Goal: Check status: Check status

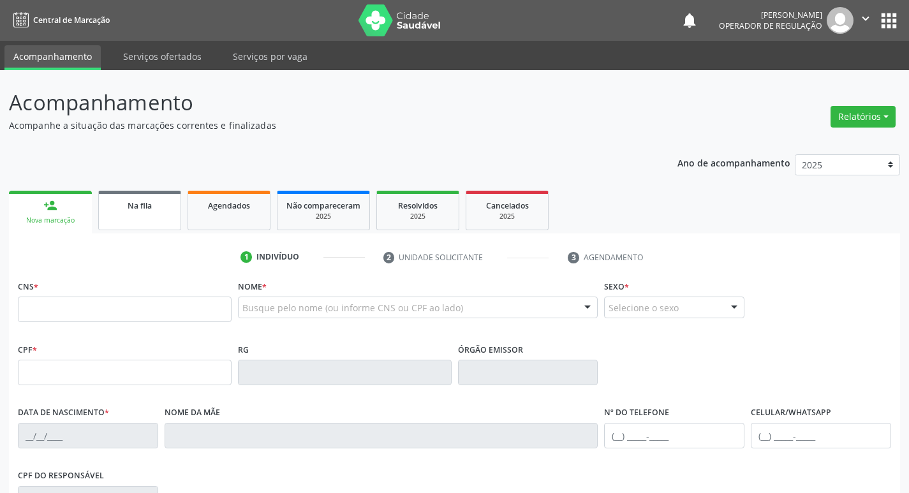
click at [175, 199] on link "Na fila" at bounding box center [139, 211] width 83 height 40
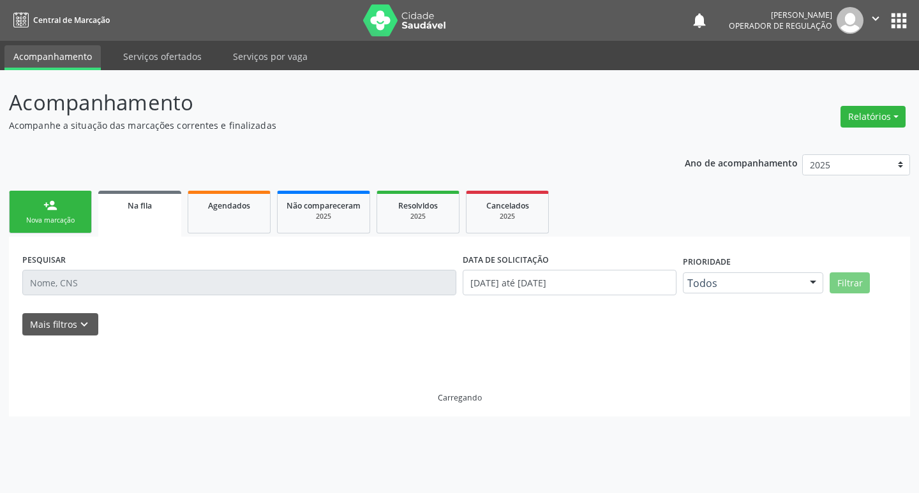
click at [69, 207] on link "person_add Nova marcação" at bounding box center [50, 212] width 83 height 43
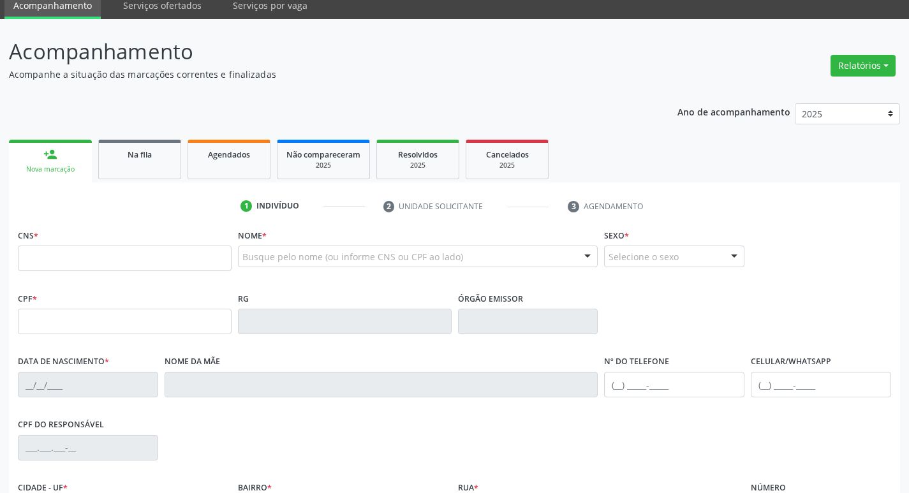
scroll to position [47, 0]
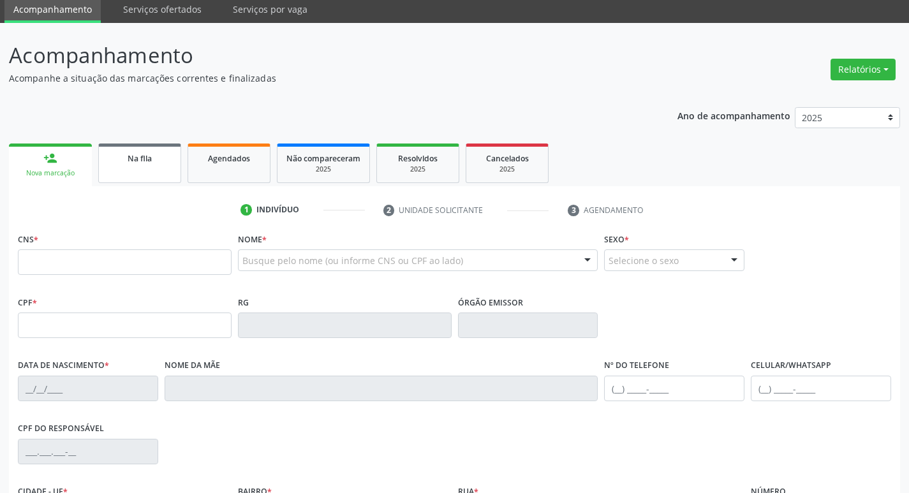
click at [157, 158] on div "Na fila" at bounding box center [140, 157] width 64 height 13
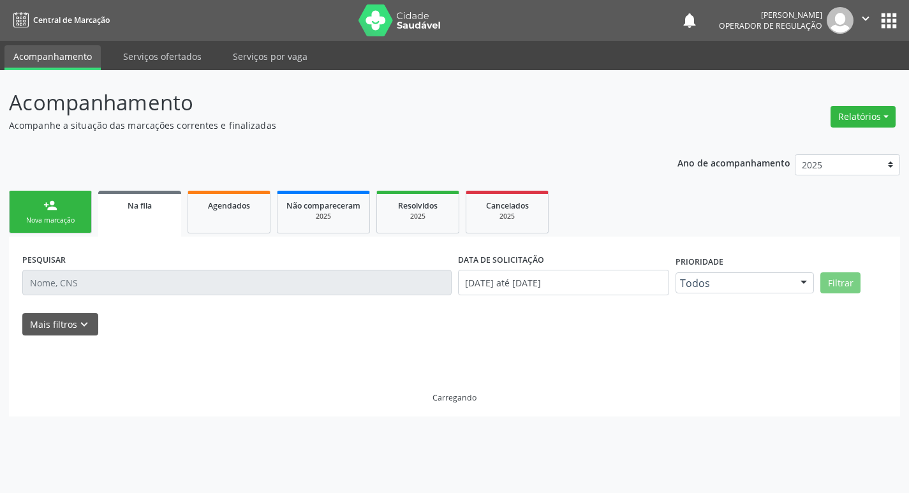
scroll to position [0, 0]
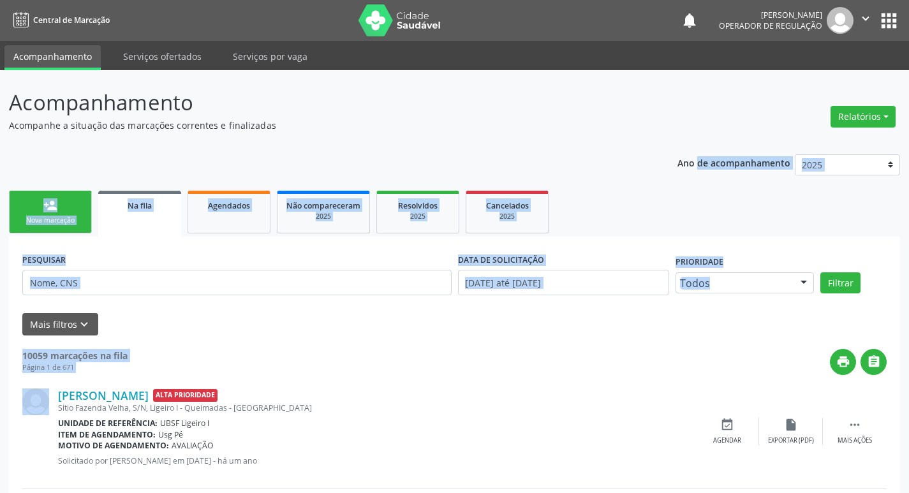
drag, startPoint x: 908, startPoint y: 103, endPoint x: 905, endPoint y: 370, distance: 267.3
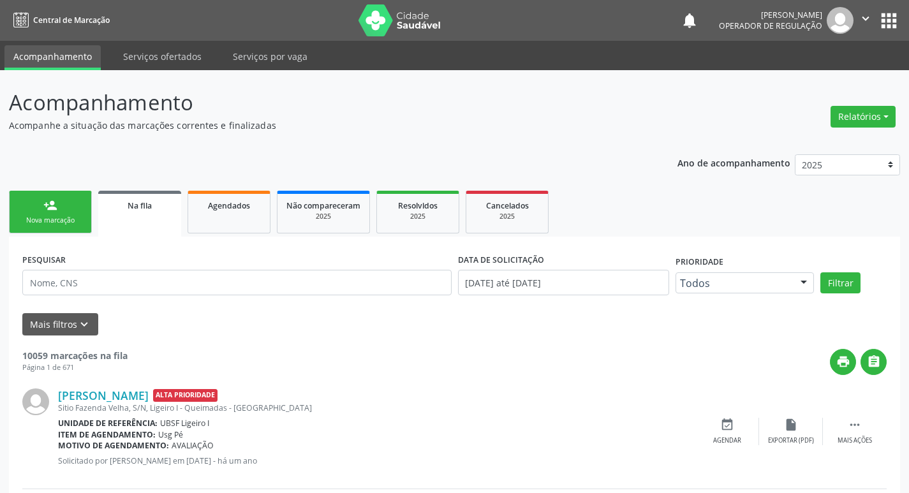
click at [731, 96] on header "Acompanhamento Acompanhe a situação das marcações correntes e finalizadas Relat…" at bounding box center [454, 109] width 891 height 45
click at [206, 214] on link "Agendados" at bounding box center [229, 212] width 83 height 43
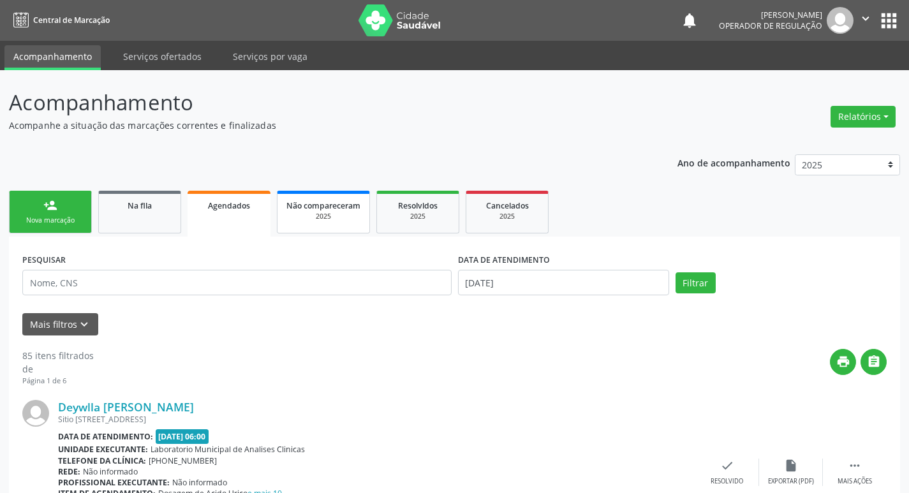
click at [311, 213] on div "2025" at bounding box center [323, 217] width 74 height 10
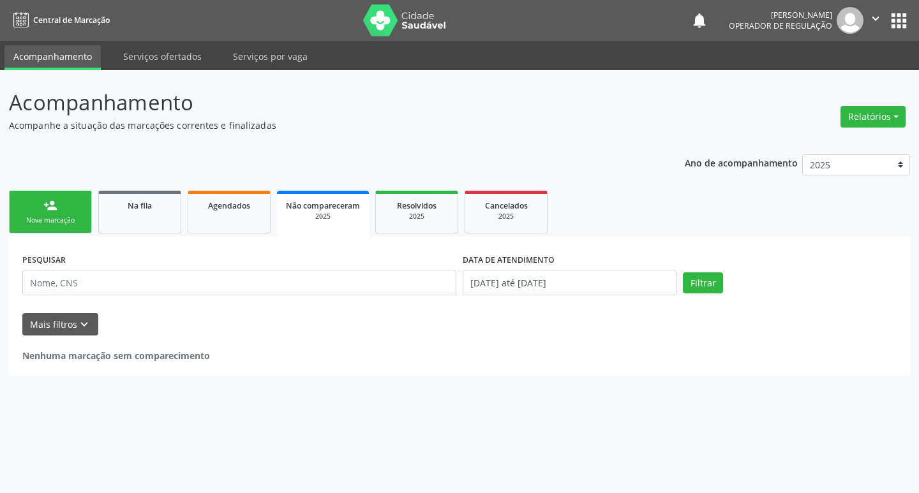
click at [410, 189] on ul "person_add Nova marcação Na fila Agendados Não compareceram 2025 Resolvidos 202…" at bounding box center [459, 212] width 901 height 49
click at [411, 189] on ul "person_add Nova marcação Na fila Agendados Não compareceram 2025 Resolvidos 202…" at bounding box center [459, 212] width 901 height 49
click at [411, 192] on link "Resolvidos 2025" at bounding box center [416, 212] width 83 height 43
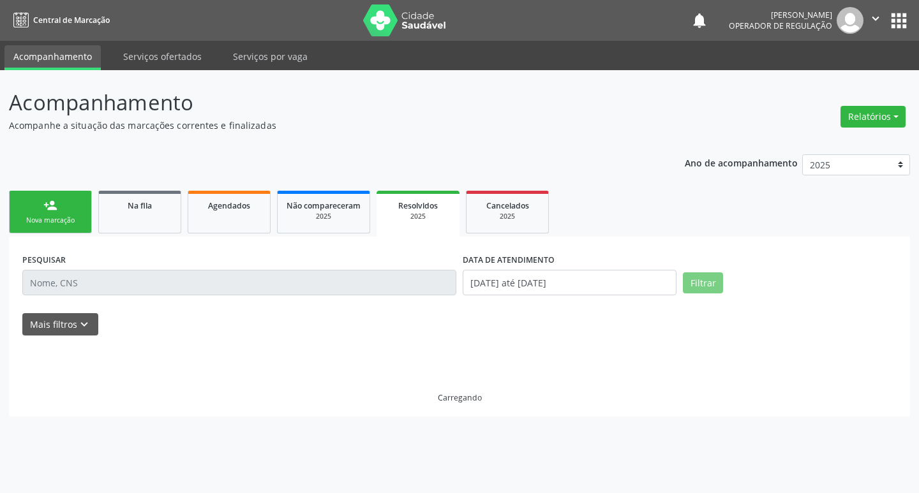
click at [540, 114] on p "Acompanhamento" at bounding box center [324, 103] width 630 height 32
click at [255, 147] on div "Ano de acompanhamento 2025 2024 2023 2022 2021 person_add Nova marcação Na fila…" at bounding box center [459, 280] width 901 height 271
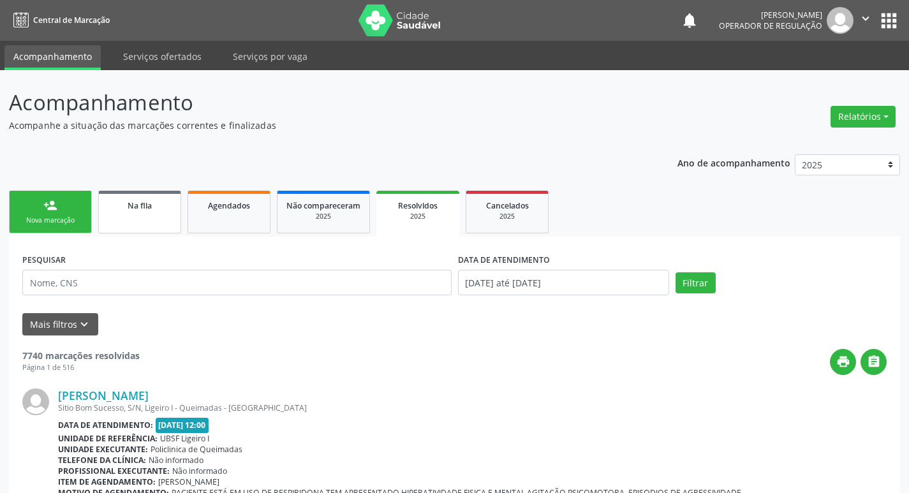
click at [135, 200] on div "Na fila" at bounding box center [140, 204] width 64 height 13
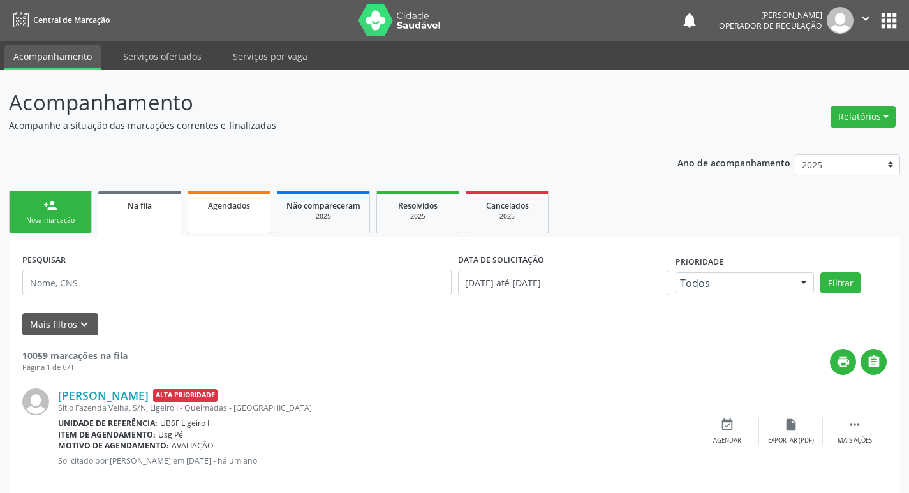
click at [258, 200] on div "Agendados" at bounding box center [229, 204] width 64 height 13
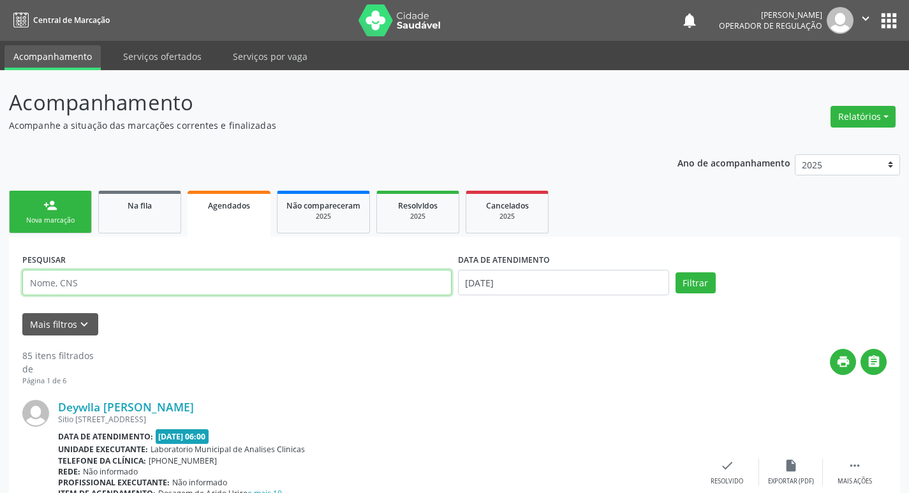
click at [357, 286] on input "text" at bounding box center [236, 283] width 429 height 26
type input "[PERSON_NAME]"
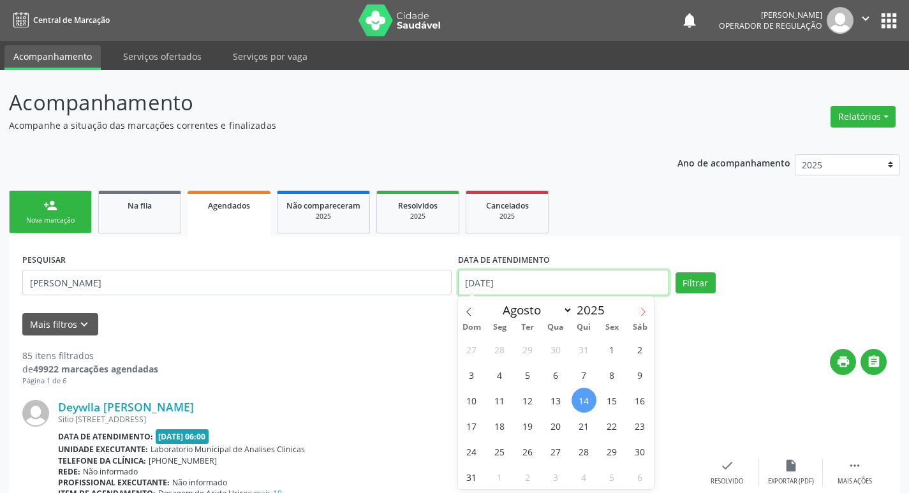
click at [639, 286] on input "[DATE]" at bounding box center [563, 283] width 211 height 26
click at [696, 285] on button "Filtrar" at bounding box center [696, 283] width 40 height 22
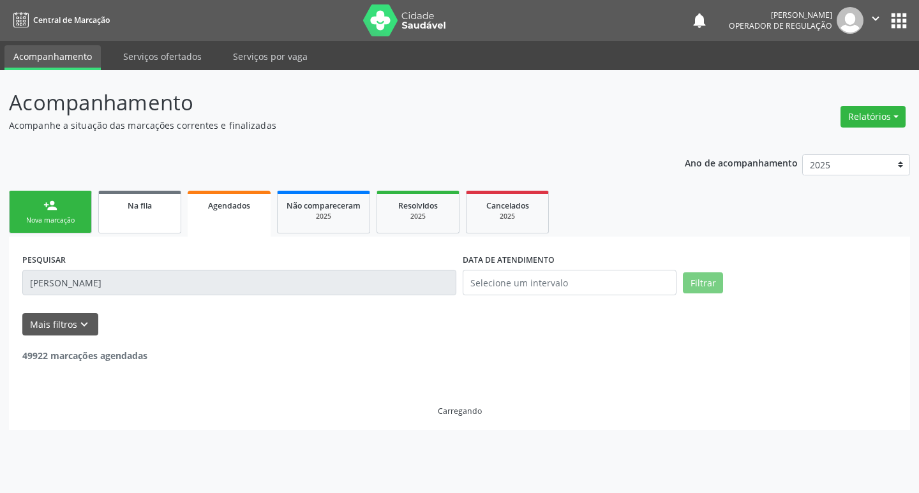
click at [144, 204] on span "Na fila" at bounding box center [140, 205] width 24 height 11
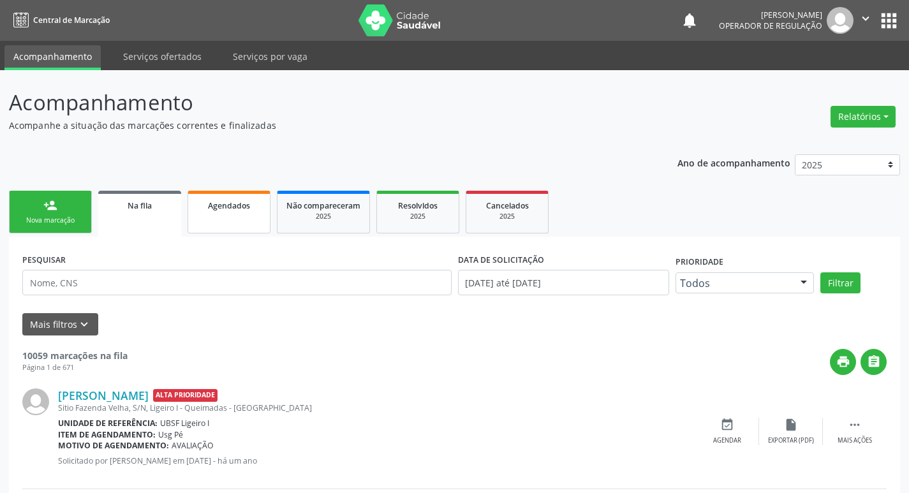
click at [236, 207] on span "Agendados" at bounding box center [229, 205] width 42 height 11
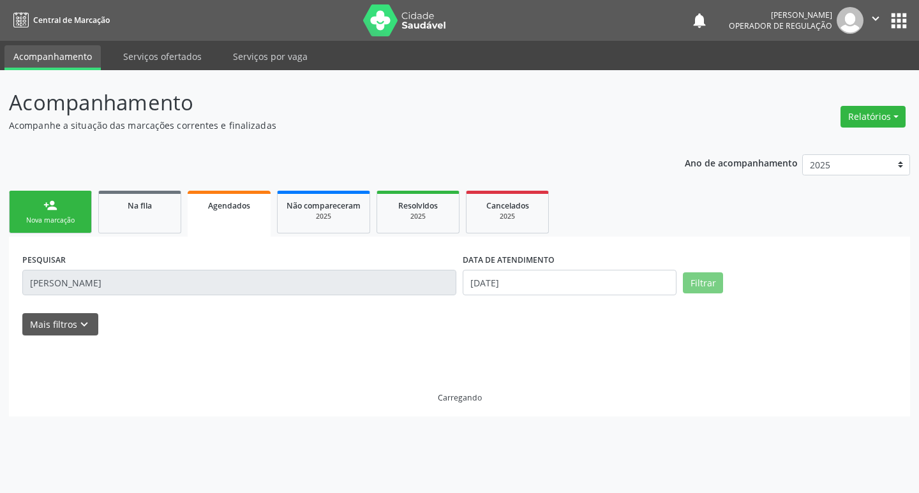
click at [48, 224] on div "Nova marcação" at bounding box center [50, 221] width 64 height 10
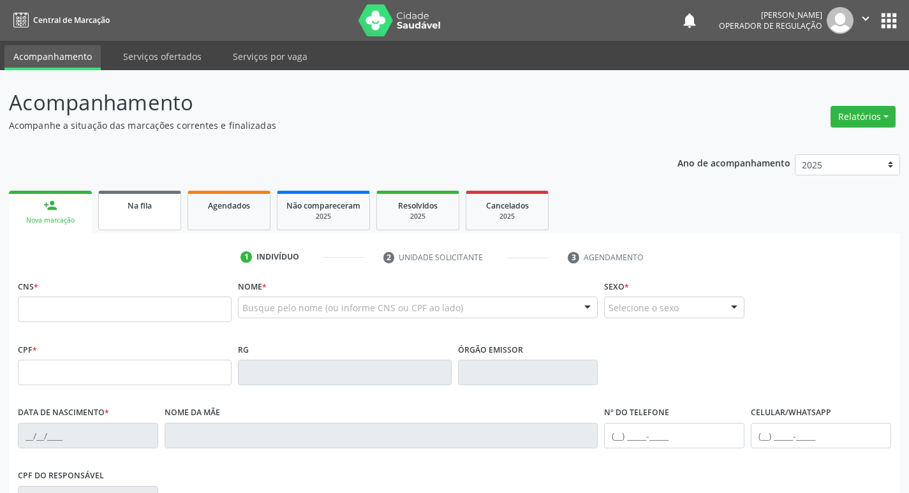
click at [150, 219] on link "Na fila" at bounding box center [139, 211] width 83 height 40
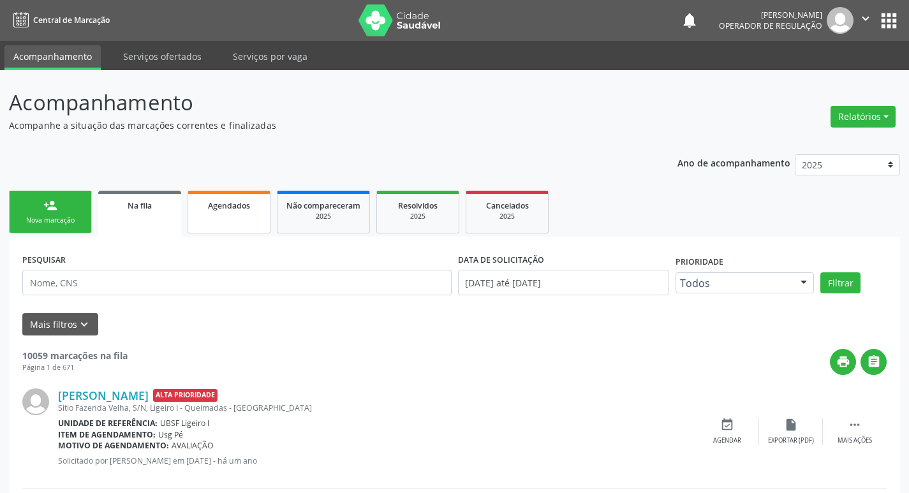
click at [243, 221] on link "Agendados" at bounding box center [229, 212] width 83 height 43
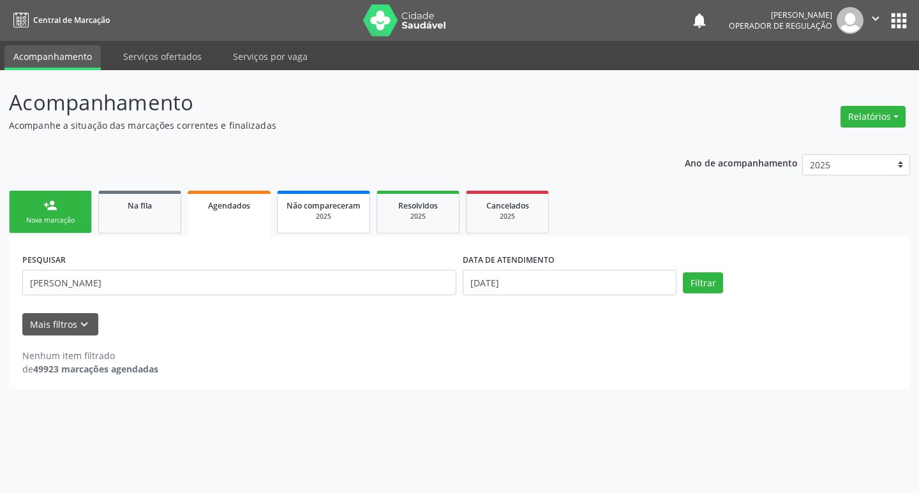
click at [312, 200] on span "Não compareceram" at bounding box center [323, 205] width 74 height 11
